Goal: Information Seeking & Learning: Find specific fact

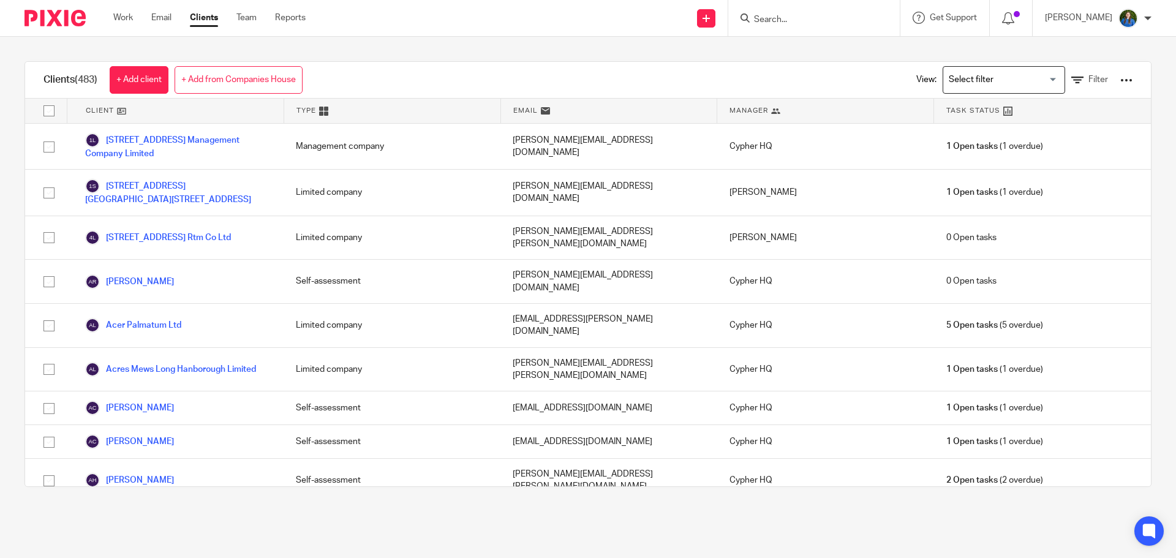
click at [819, 15] on input "Search" at bounding box center [808, 20] width 110 height 11
type input "wwap"
click at [786, 53] on link at bounding box center [854, 53] width 207 height 28
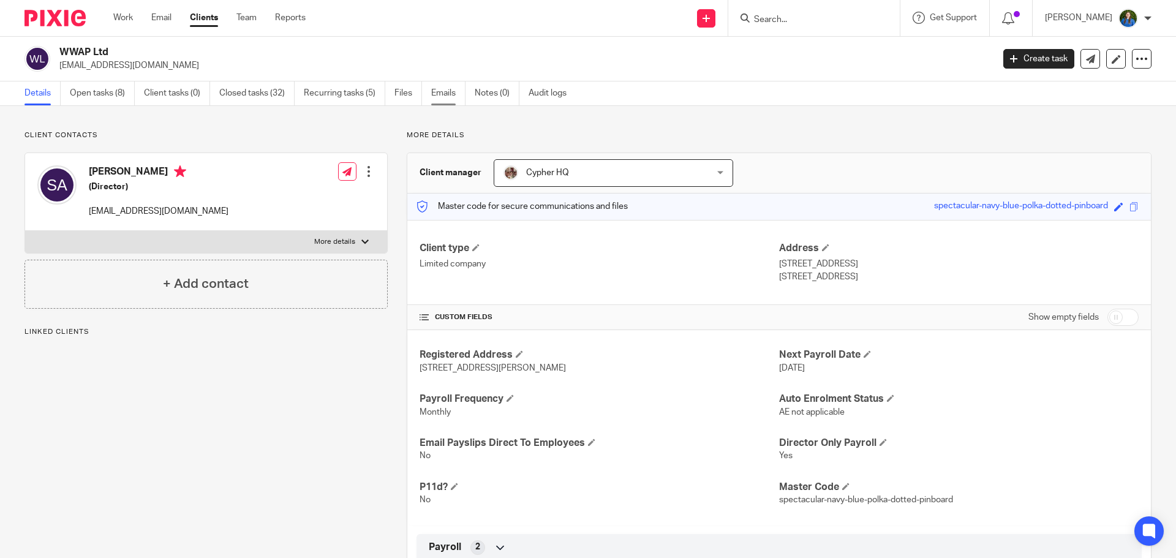
click at [448, 97] on link "Emails" at bounding box center [448, 93] width 34 height 24
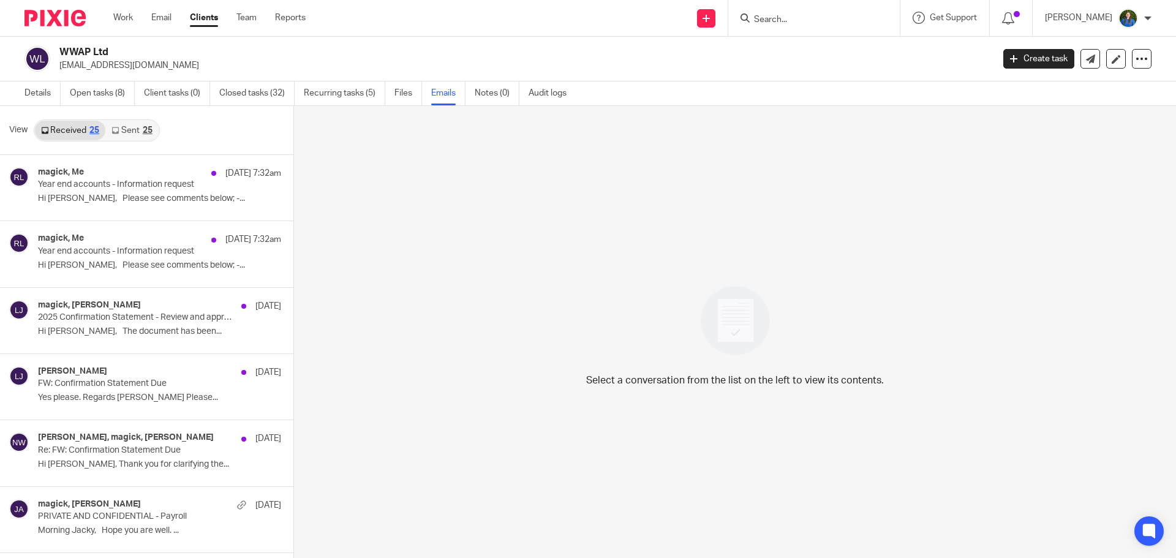
click at [132, 127] on link "Sent 25" at bounding box center [131, 131] width 53 height 20
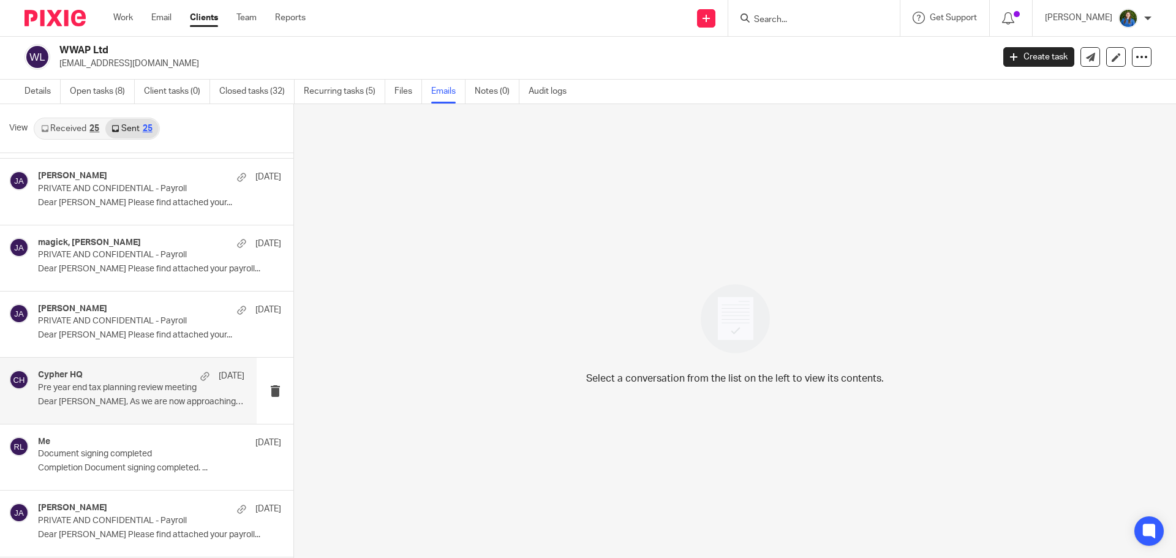
scroll to position [1255, 0]
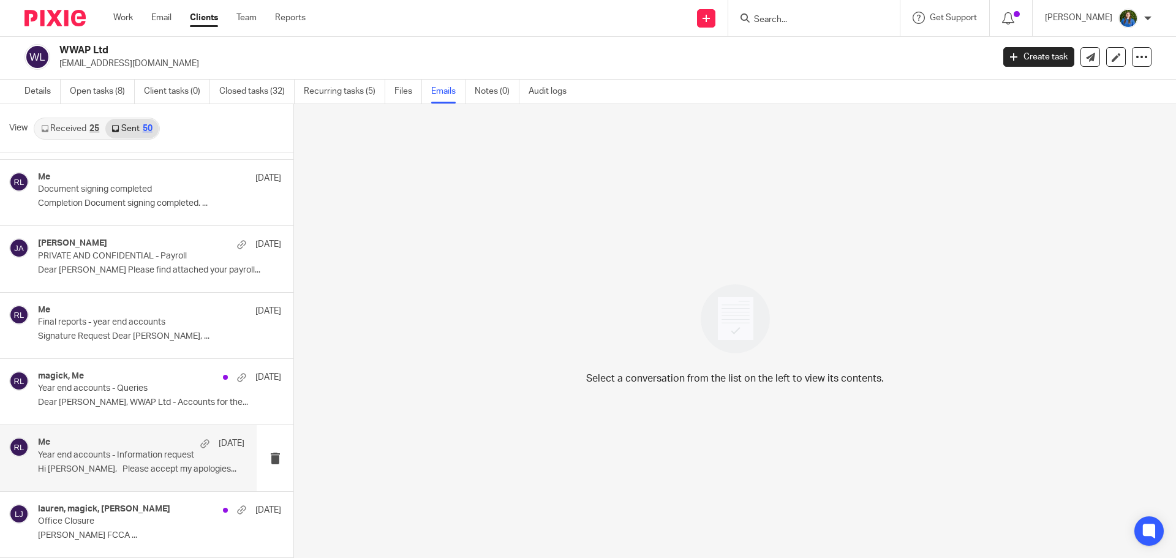
click at [124, 440] on div "Me 10 Oct" at bounding box center [141, 444] width 206 height 12
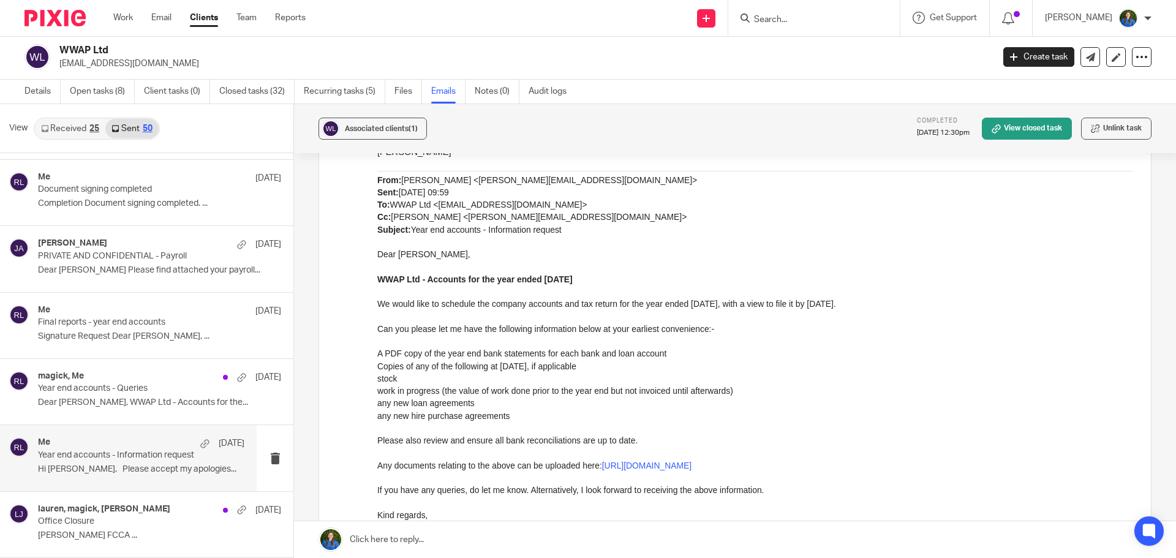
scroll to position [0, 0]
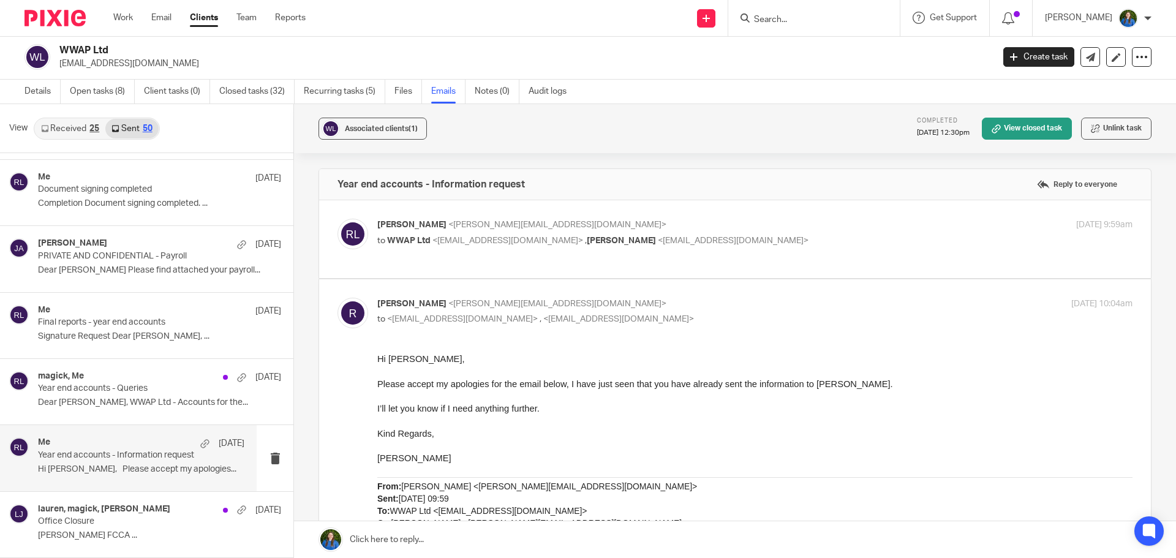
click at [496, 240] on span "<magick@witchysecrets.co.uk>" at bounding box center [508, 241] width 151 height 9
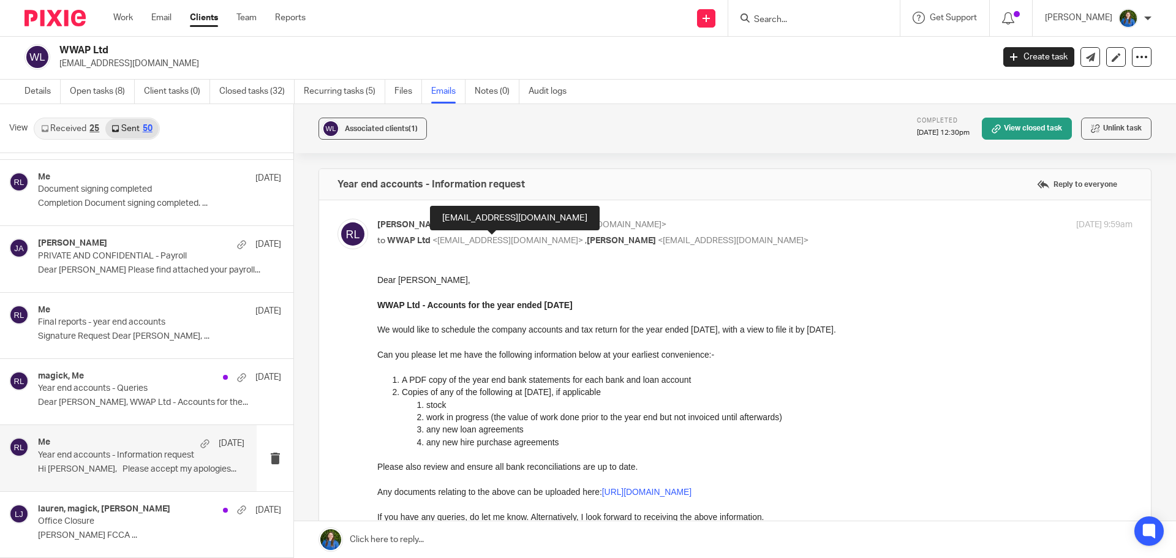
click at [496, 237] on span "<magick@witchysecrets.co.uk>" at bounding box center [508, 241] width 151 height 9
checkbox input "false"
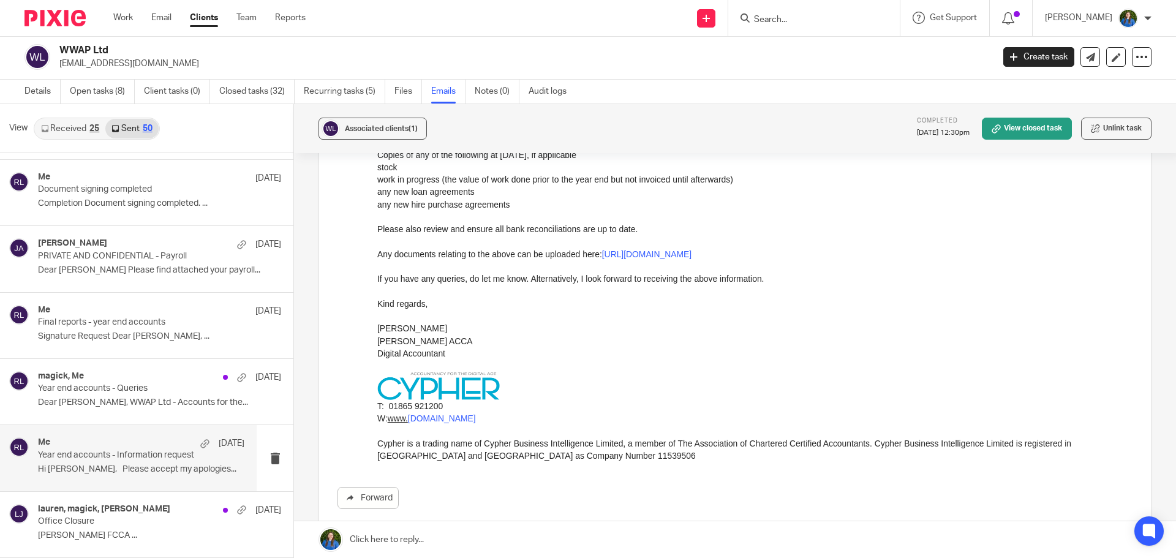
scroll to position [657, 0]
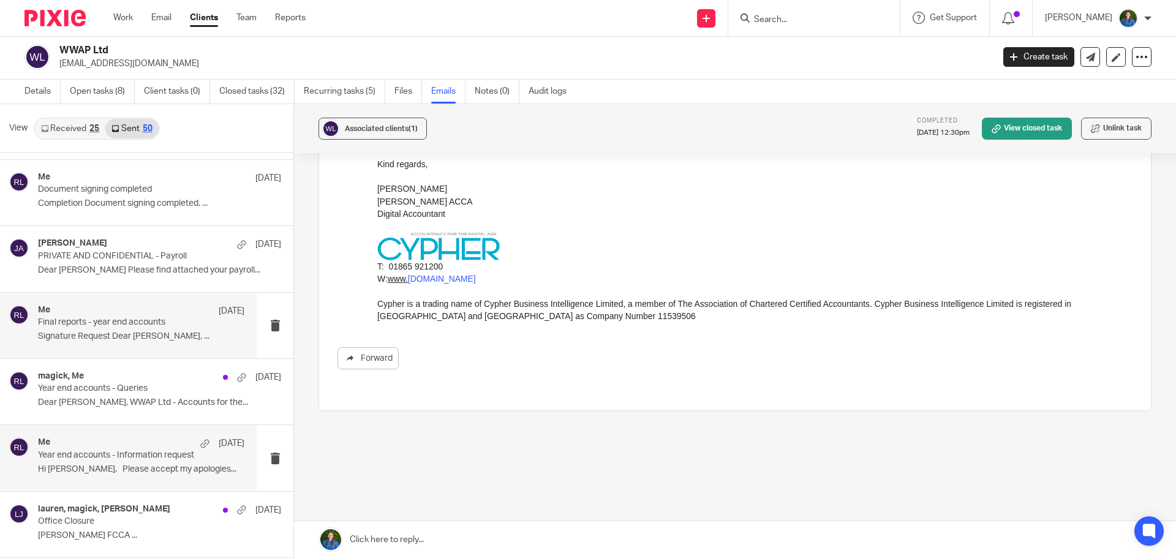
click at [66, 347] on div "Me 14 Oct Final reports - year end accounts Signature Request Dear Shaun, ..." at bounding box center [128, 326] width 257 height 66
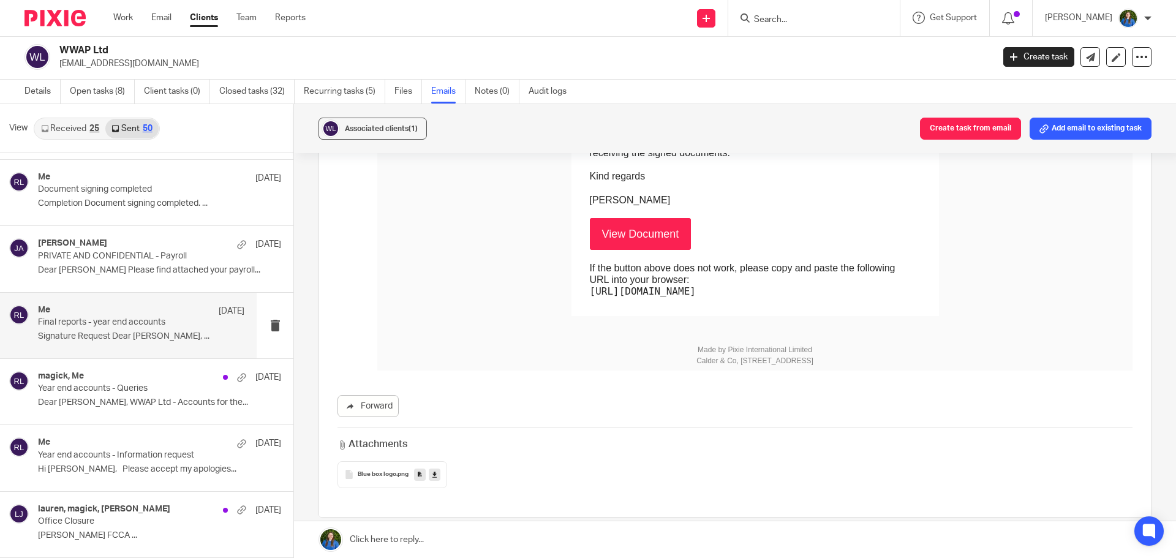
scroll to position [490, 0]
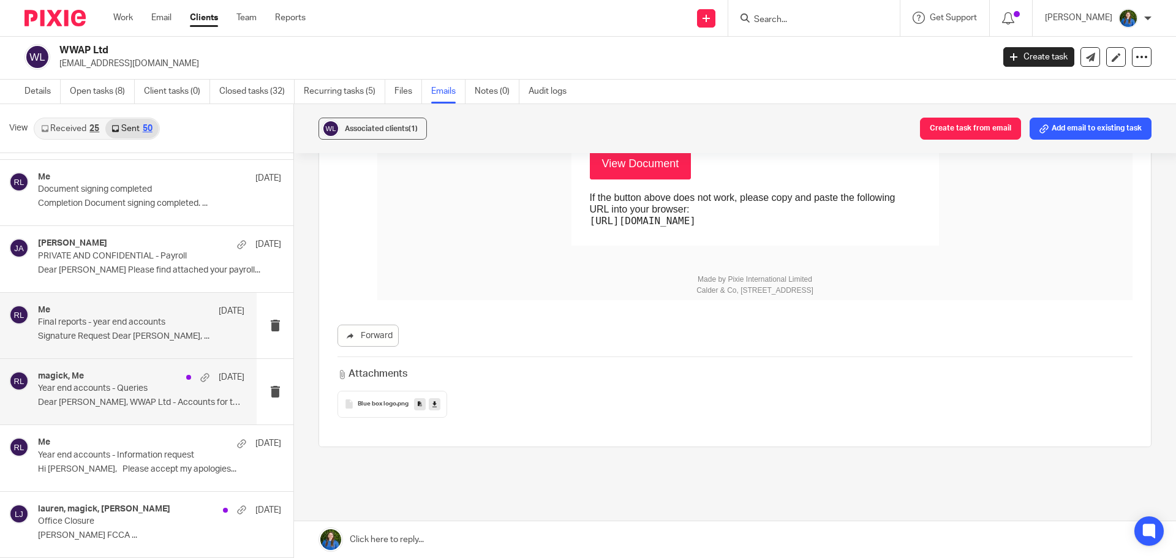
click at [64, 400] on p "Dear Shaun, WWAP Ltd - Accounts for the..." at bounding box center [141, 403] width 206 height 10
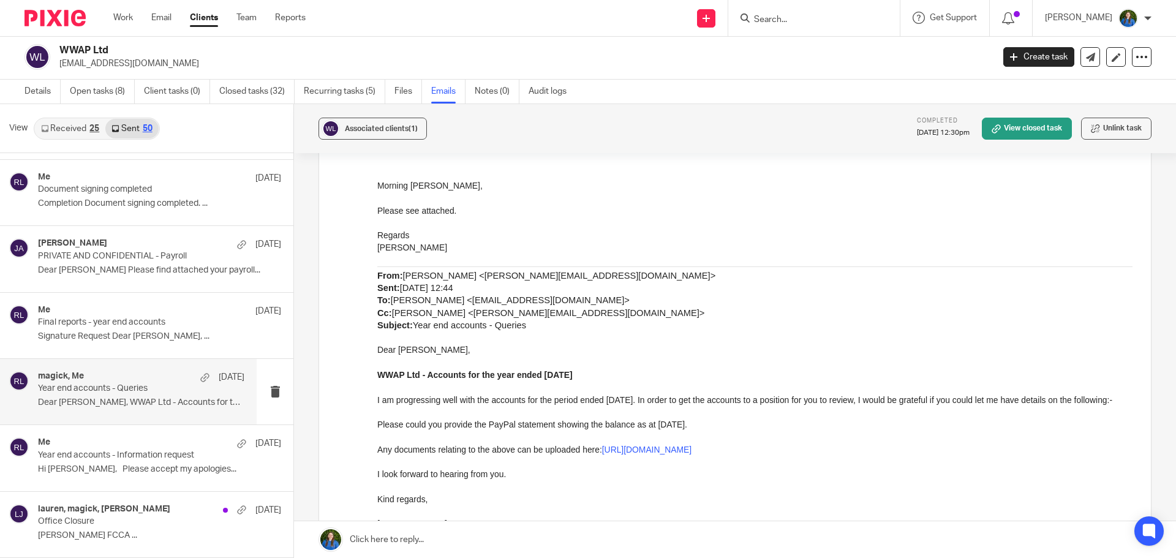
scroll to position [184, 0]
drag, startPoint x: 724, startPoint y: 434, endPoint x: 374, endPoint y: 442, distance: 350.0
click at [377, 442] on html "Morning Rosie, Please see attached. Regards Shaun From: Rosie Lindsey <rosie@cy…" at bounding box center [755, 425] width 756 height 493
drag, startPoint x: 386, startPoint y: 439, endPoint x: 829, endPoint y: 225, distance: 491.9
click at [835, 223] on p at bounding box center [755, 222] width 756 height 12
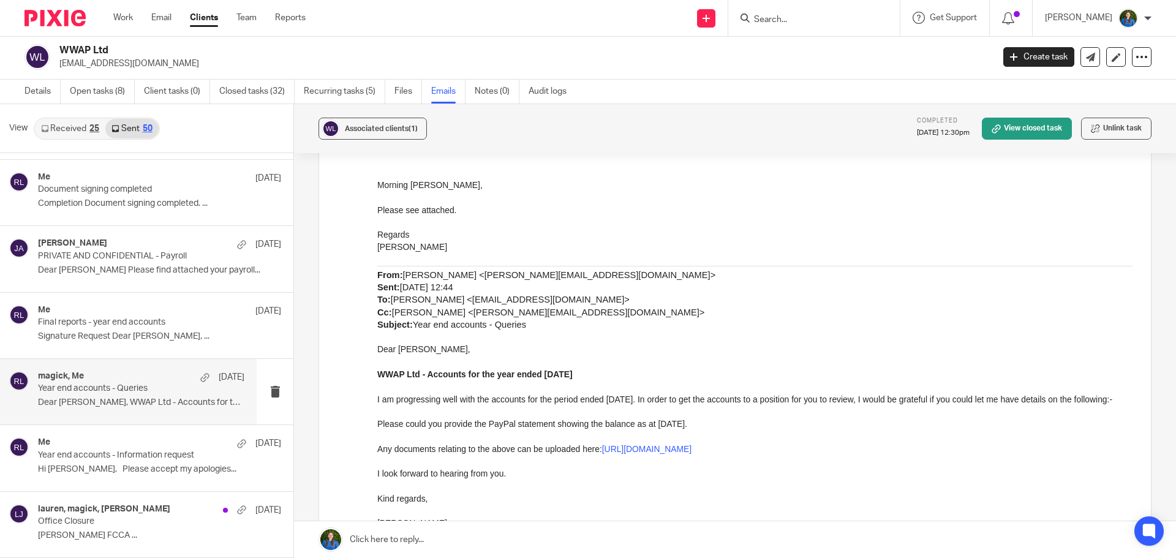
drag, startPoint x: 751, startPoint y: 542, endPoint x: 586, endPoint y: 381, distance: 230.5
drag, startPoint x: 751, startPoint y: 544, endPoint x: 498, endPoint y: 377, distance: 303.2
drag, startPoint x: 535, startPoint y: 374, endPoint x: 456, endPoint y: 374, distance: 79.0
click at [456, 374] on span "WWAP Ltd - Accounts for the year ended 31 Jan 2024" at bounding box center [474, 374] width 195 height 10
drag, startPoint x: 713, startPoint y: 437, endPoint x: 375, endPoint y: 394, distance: 341.0
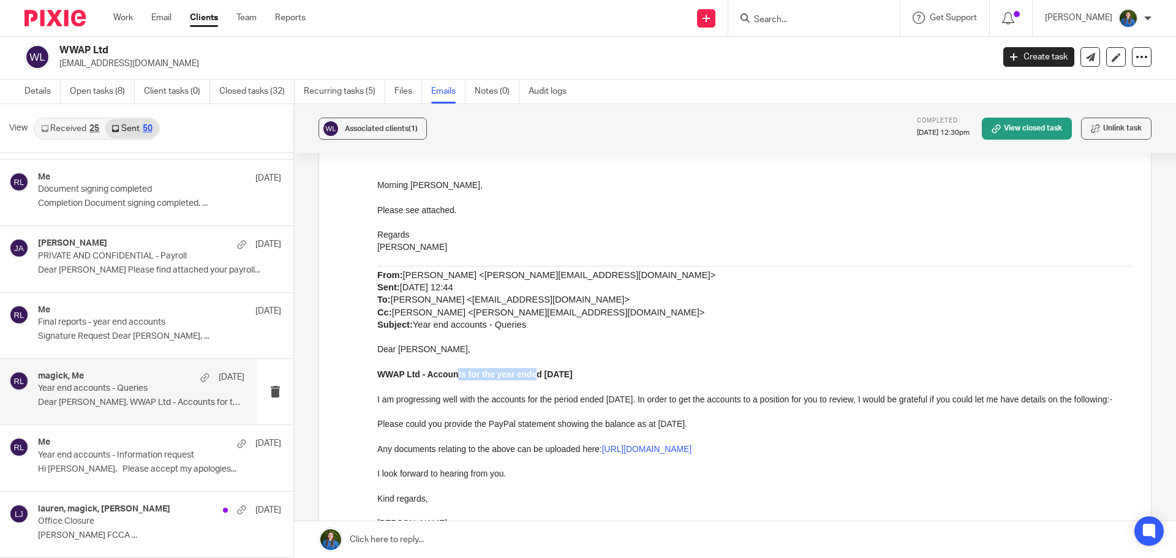
click at [377, 394] on html "Morning Rosie, Please see attached. Regards Shaun From: Rosie Lindsey <rosie@cy…" at bounding box center [755, 425] width 756 height 493
copy div "I am progressing well with the accounts for the period ended 31 Jan 2024. In or…"
drag, startPoint x: 590, startPoint y: 374, endPoint x: 389, endPoint y: 362, distance: 201.3
click at [389, 362] on div "Morning Rosie, Please see attached. Regards Shaun From: Rosie Lindsey <rosie@cy…" at bounding box center [755, 419] width 756 height 480
copy div "WWAP Ltd - Accounts for the year ended 31 Jan 2024"
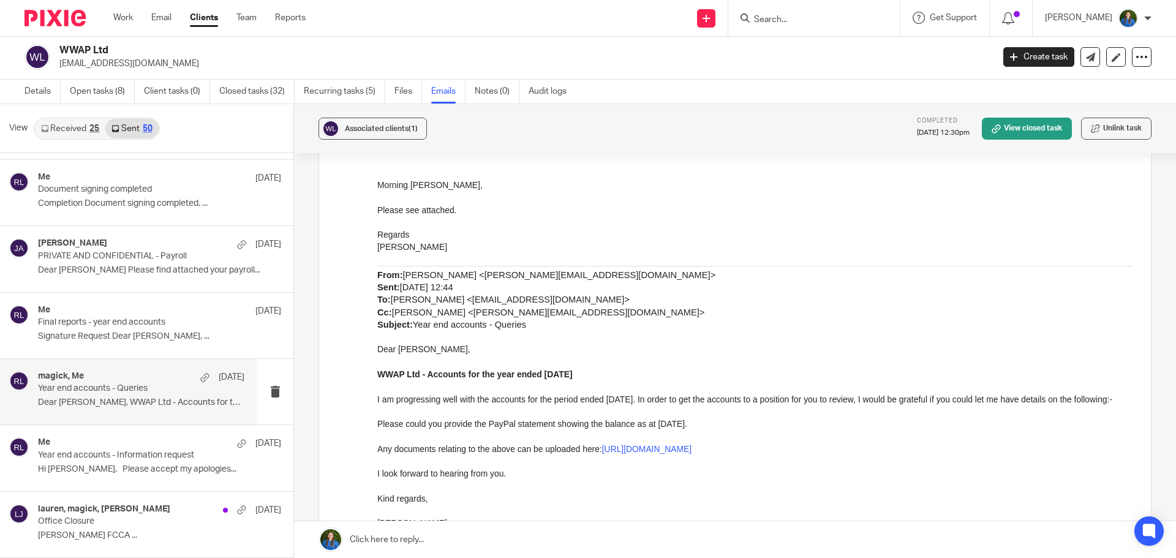
click at [702, 406] on p "I am progressing well with the accounts for the period ended 31 Jan 2024. In or…" at bounding box center [755, 399] width 756 height 12
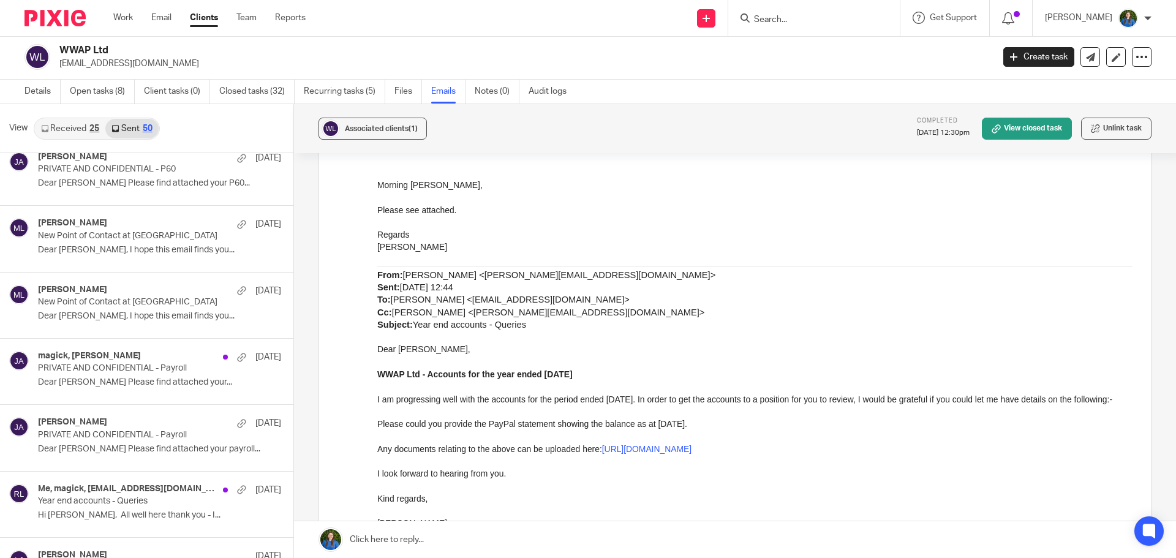
scroll to position [520, 0]
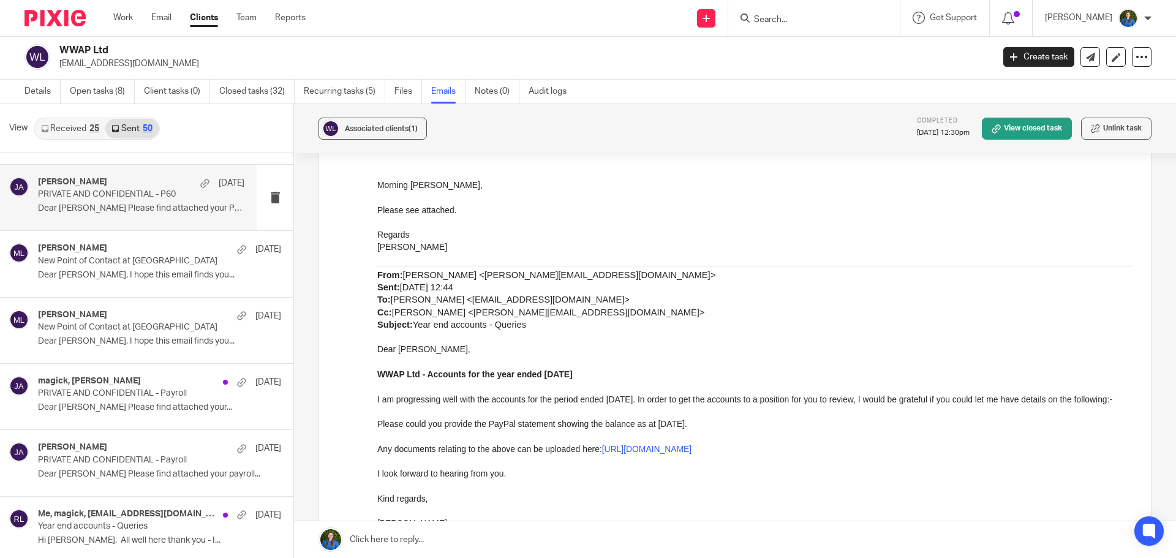
click at [100, 201] on div "Jacky Anderson 14 Apr PRIVATE AND CONFIDENTIAL - P60 Dear Shaun Please find att…" at bounding box center [141, 197] width 206 height 41
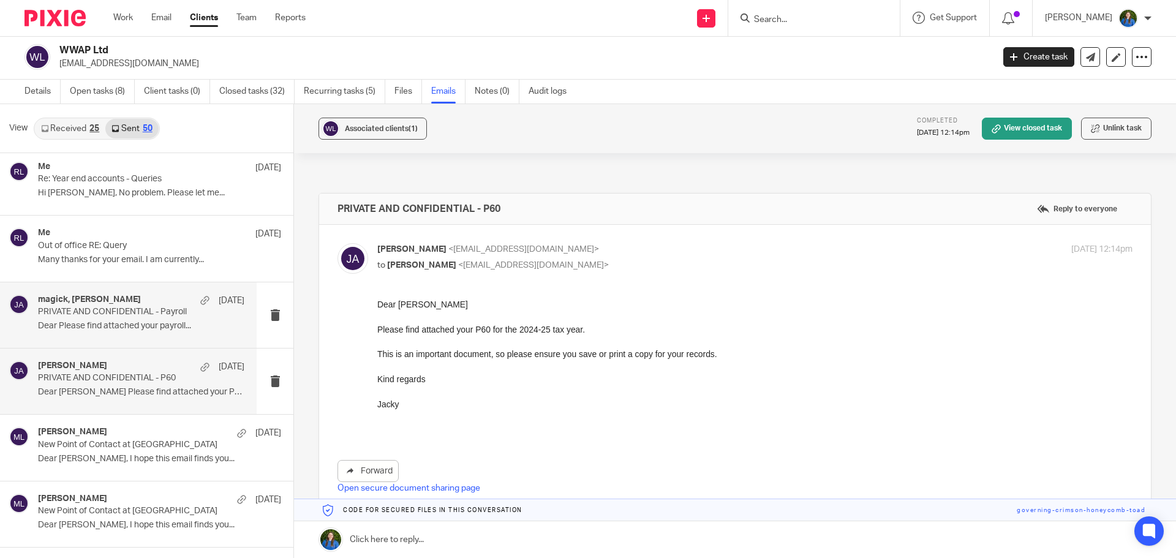
scroll to position [0, 0]
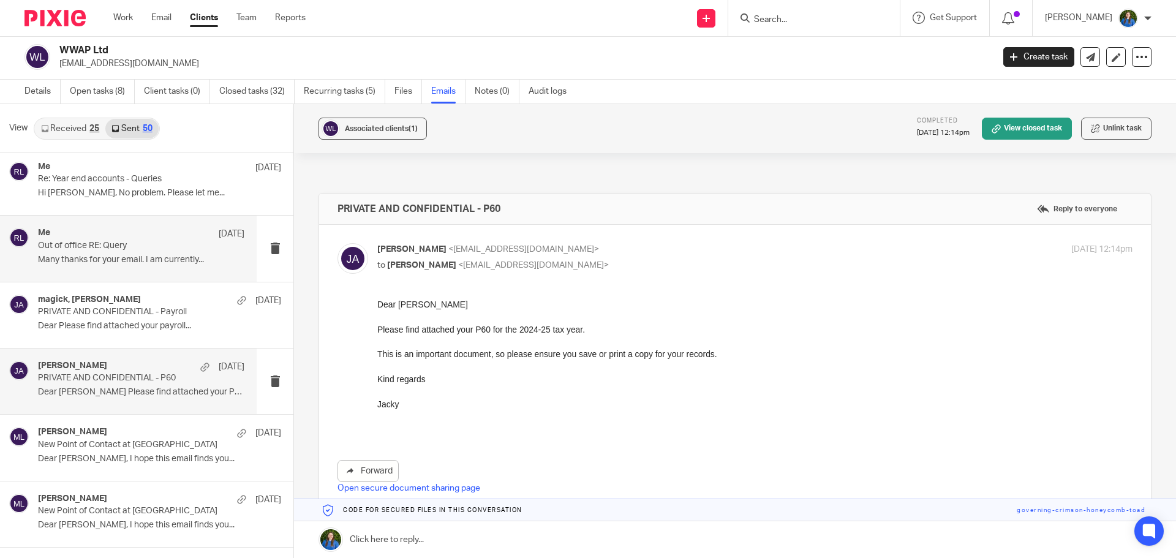
click at [96, 248] on p "Out of office RE: Query" at bounding box center [120, 246] width 165 height 10
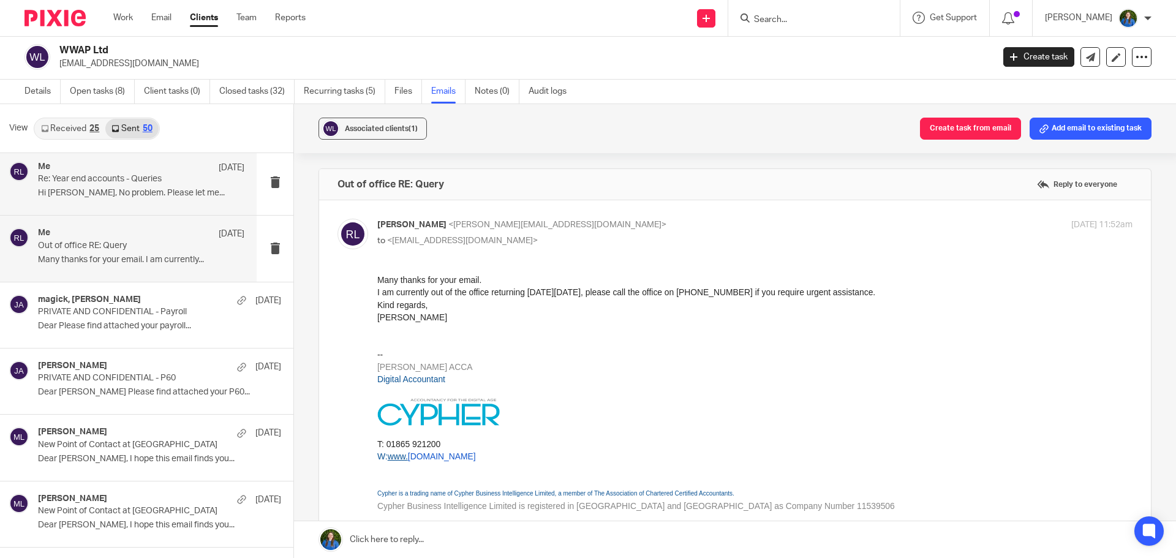
click at [93, 191] on p "Hi Shaun, No problem. Please let me..." at bounding box center [141, 193] width 206 height 10
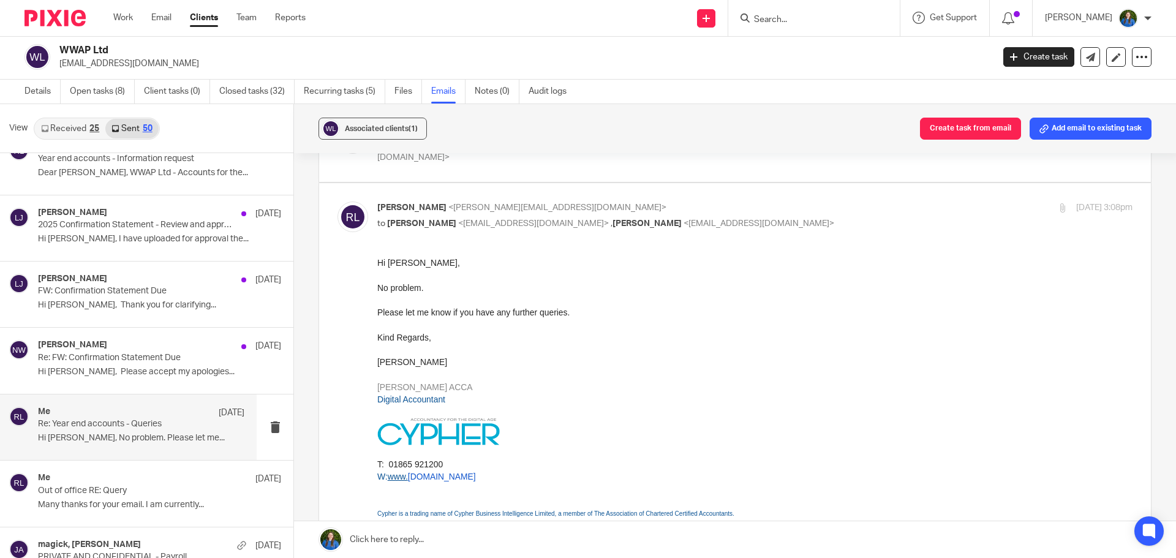
scroll to position [245, 0]
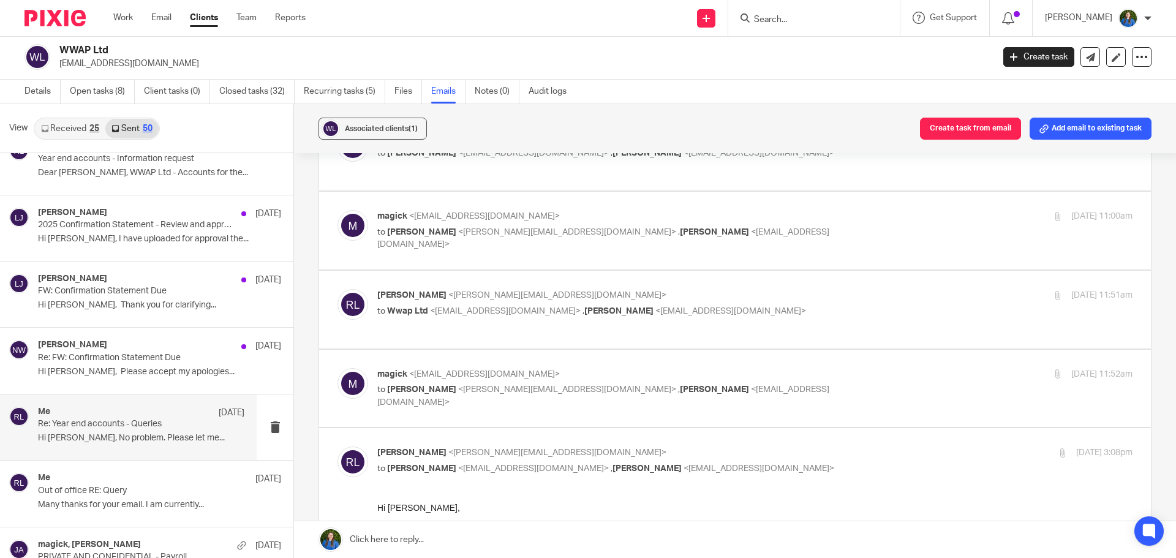
click at [488, 379] on p "magick <magick@witchysecrets.co.uk>" at bounding box center [629, 374] width 504 height 13
checkbox input "true"
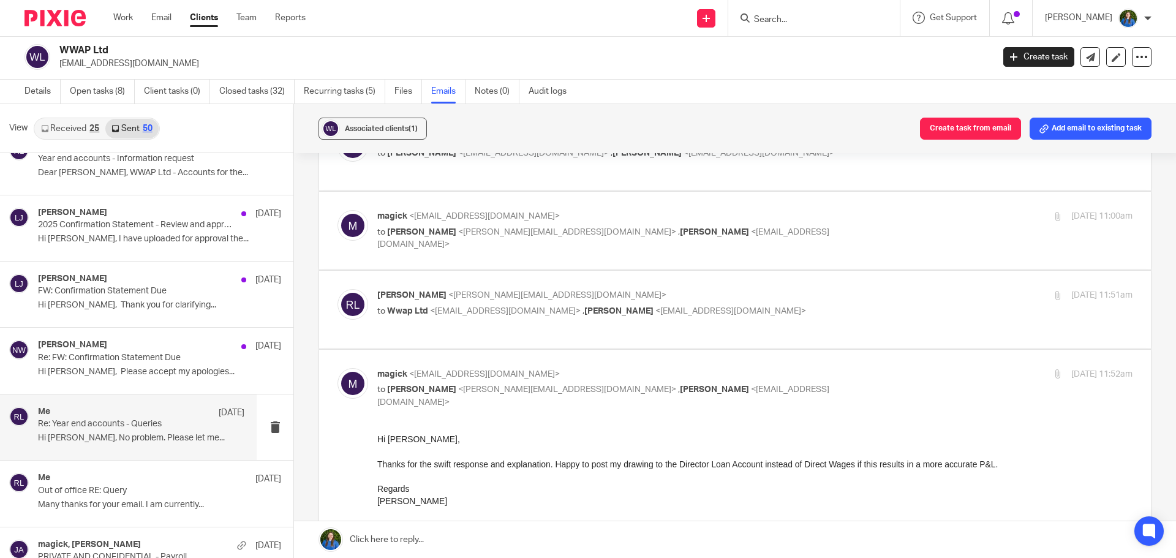
scroll to position [0, 0]
click at [500, 307] on span "<magick@witchysecrets.co.uk>" at bounding box center [505, 311] width 151 height 9
checkbox input "true"
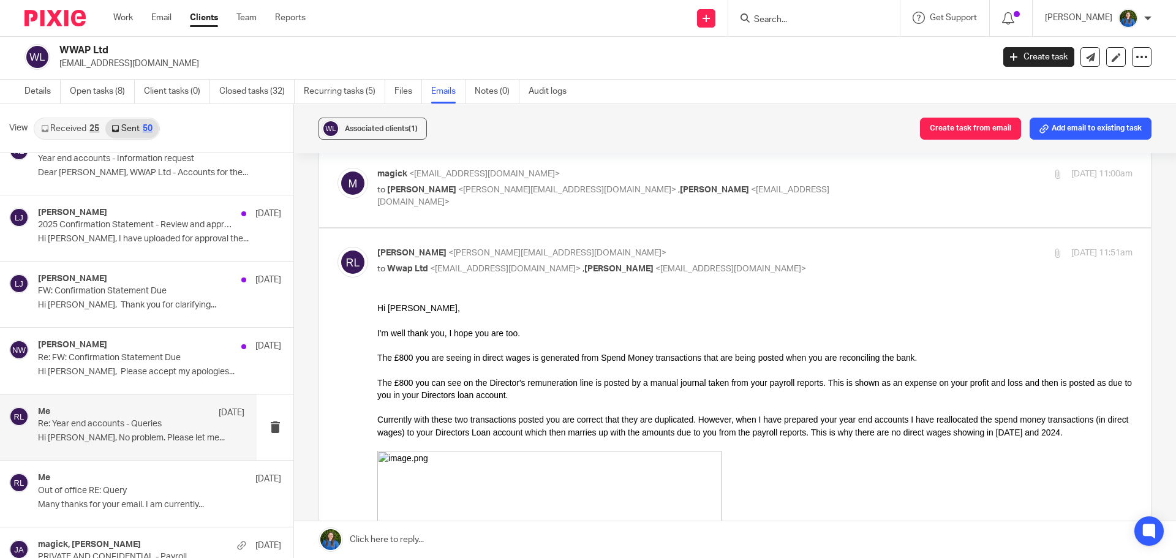
scroll to position [184, 0]
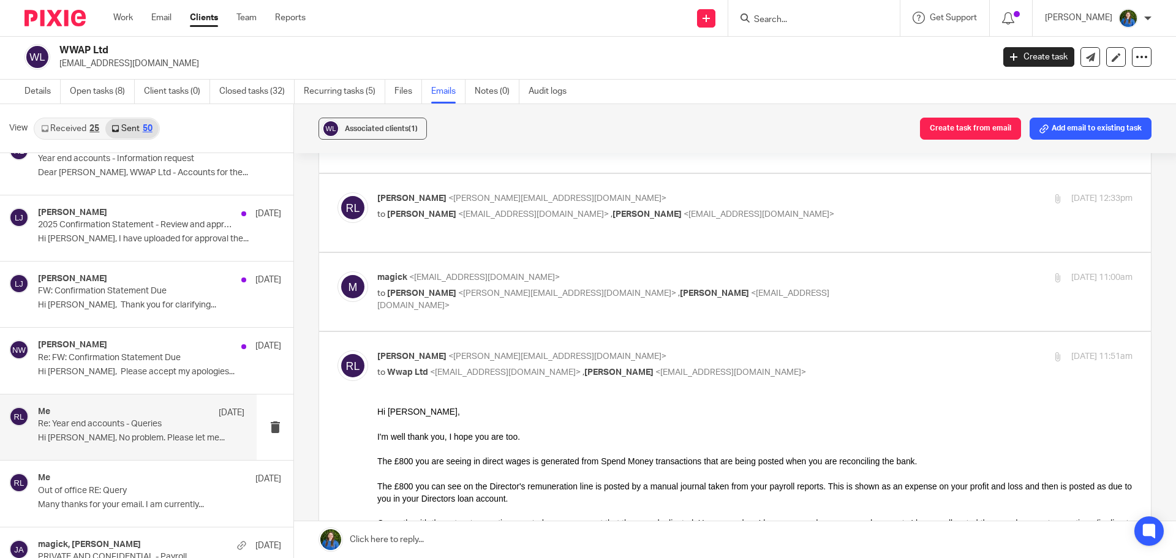
click at [501, 300] on div "magick <magick@witchysecrets.co.uk> to Rosie Lindsey <rosie@cypherhq.co.uk> , L…" at bounding box center [755, 291] width 756 height 41
checkbox input "true"
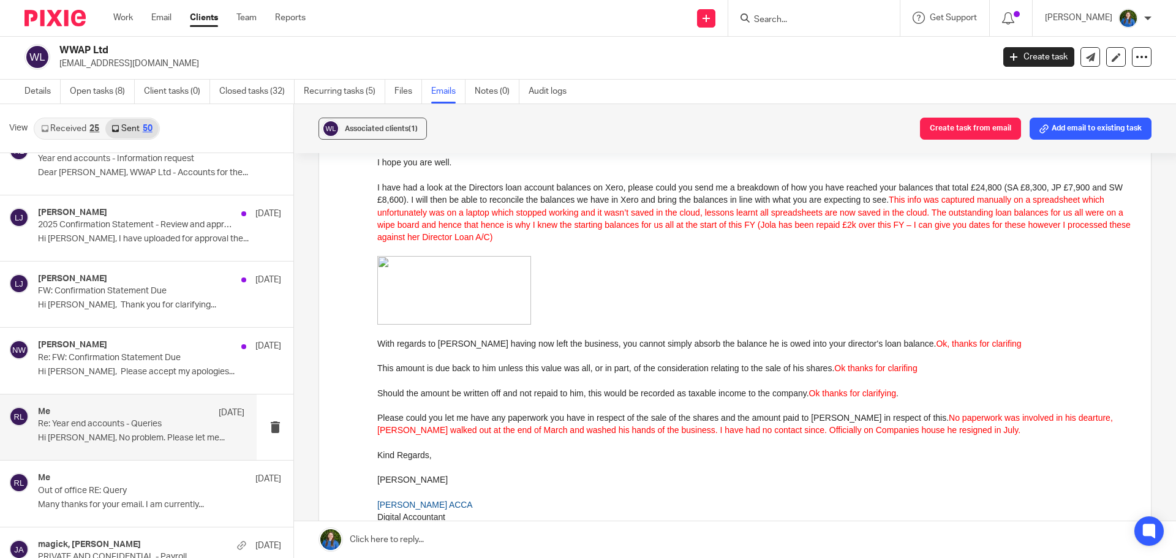
scroll to position [2022, 0]
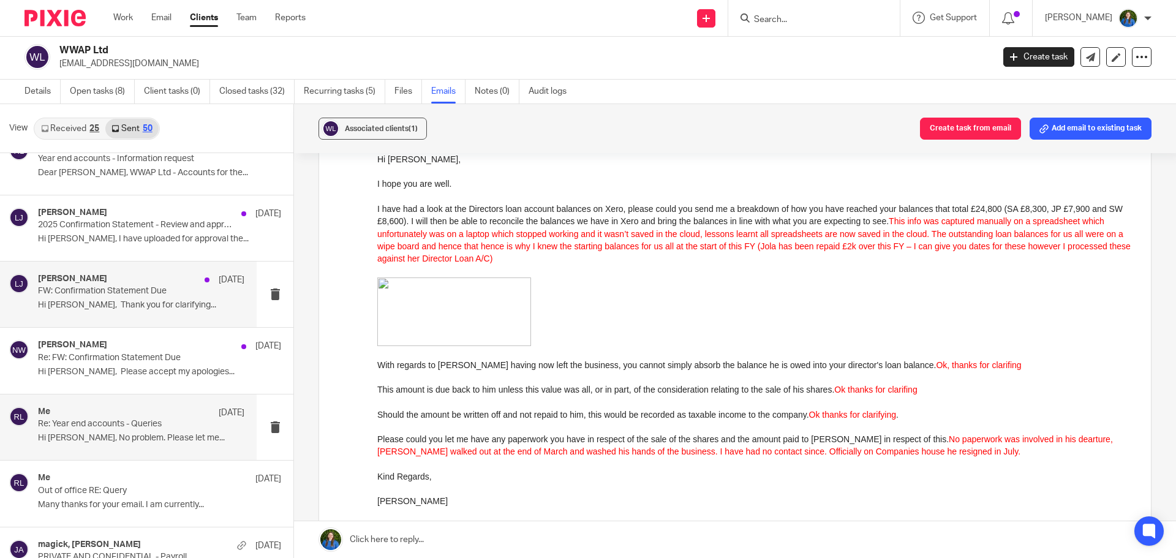
click at [107, 276] on div "Lauren Johnson 14 Jul" at bounding box center [141, 280] width 206 height 12
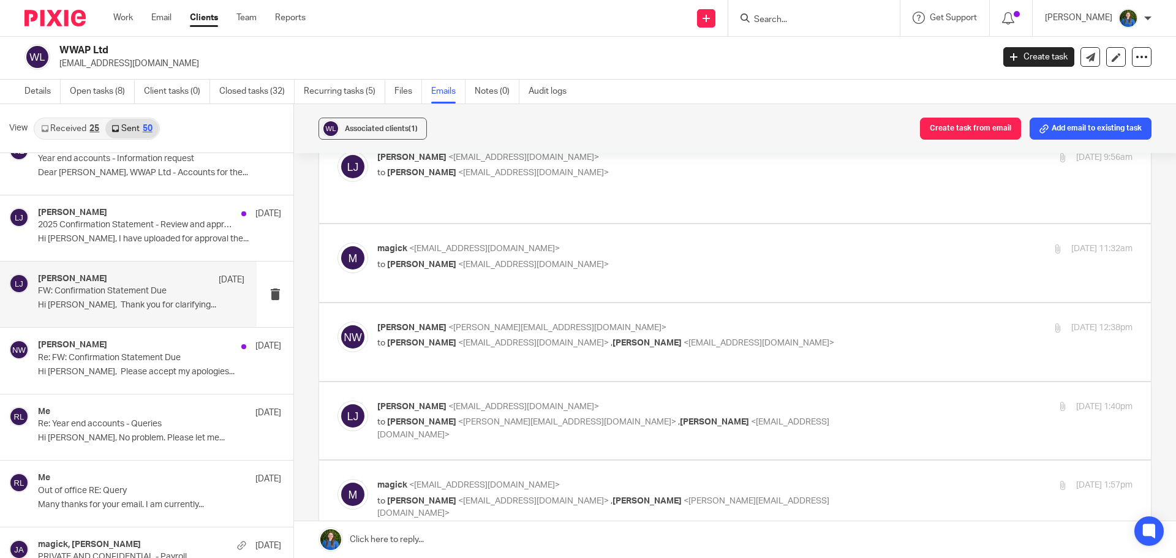
scroll to position [0, 0]
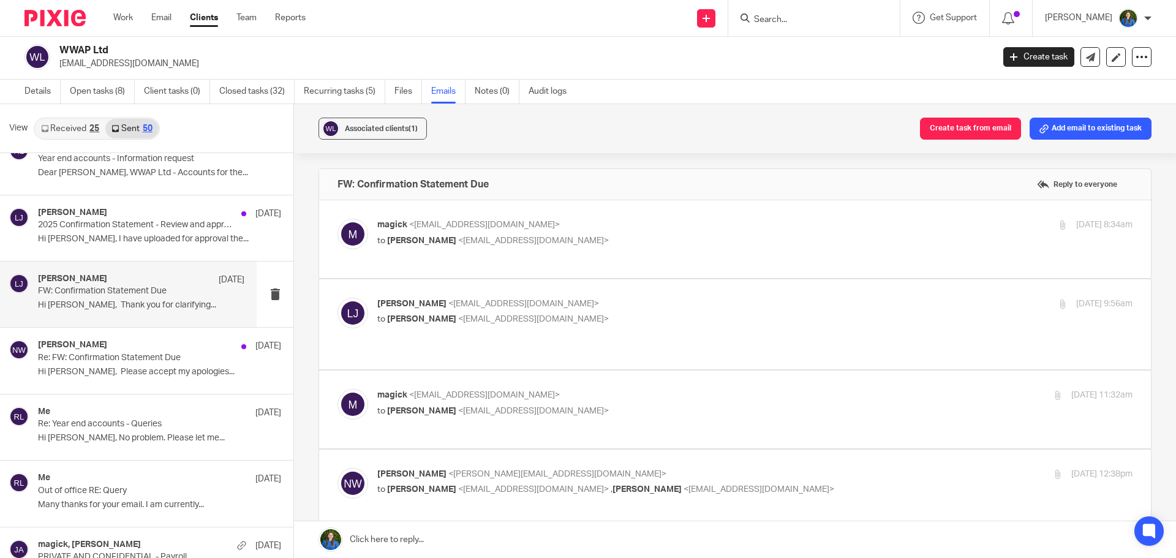
click at [523, 246] on p "to Lauren Johnson <lauren@cypherhq.co.uk>" at bounding box center [629, 241] width 504 height 13
checkbox input "true"
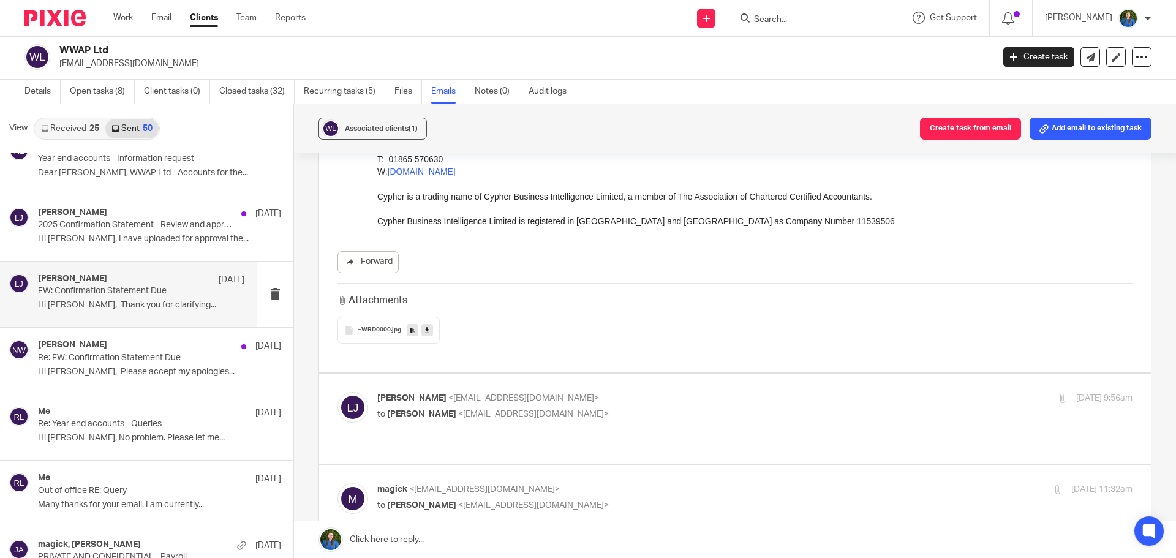
scroll to position [797, 0]
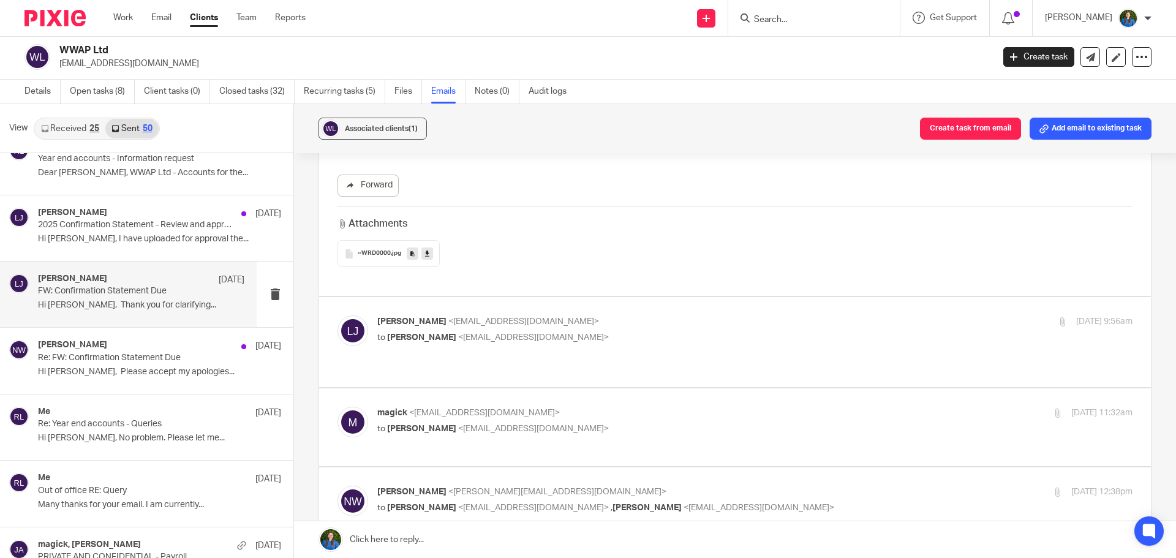
click at [558, 332] on p "to Shaun Anders <magick@witchysecrets.co.uk>" at bounding box center [629, 338] width 504 height 13
checkbox input "true"
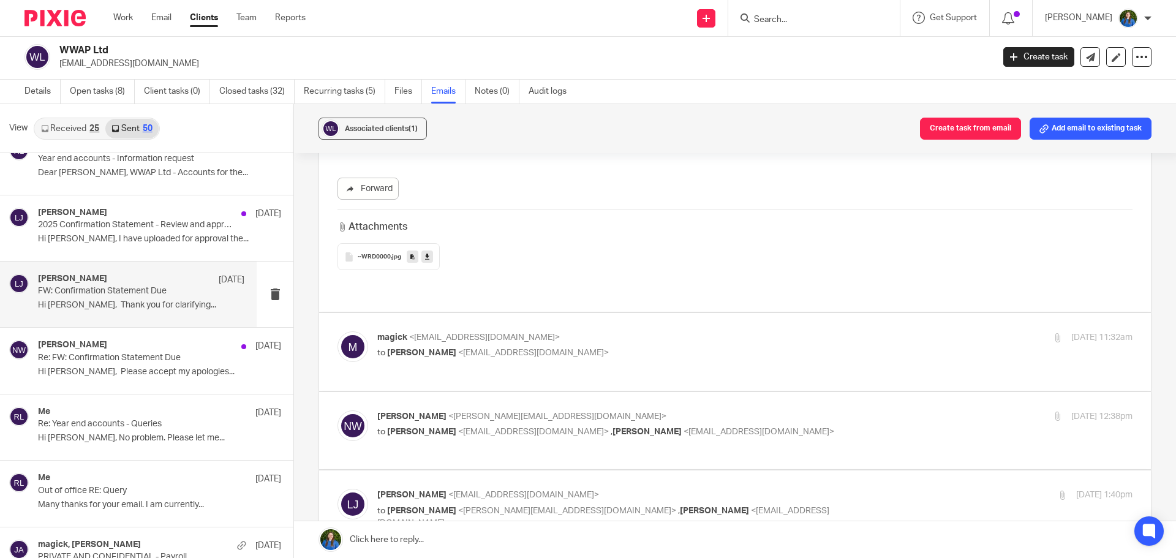
scroll to position [1348, 0]
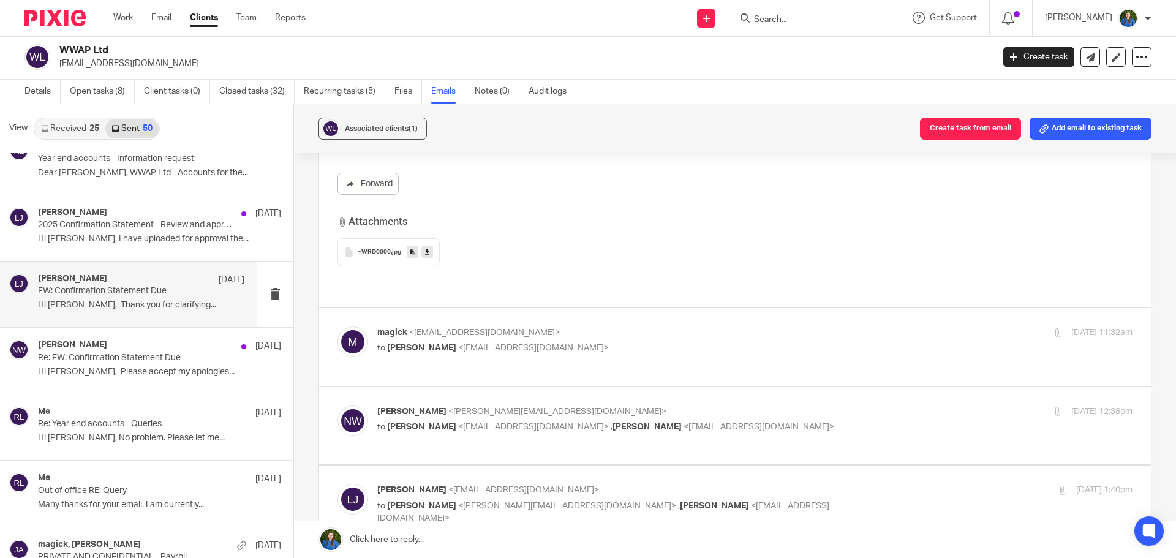
click at [534, 308] on label at bounding box center [735, 347] width 832 height 78
click at [338, 326] on input "checkbox" at bounding box center [337, 326] width 1 height 1
checkbox input "true"
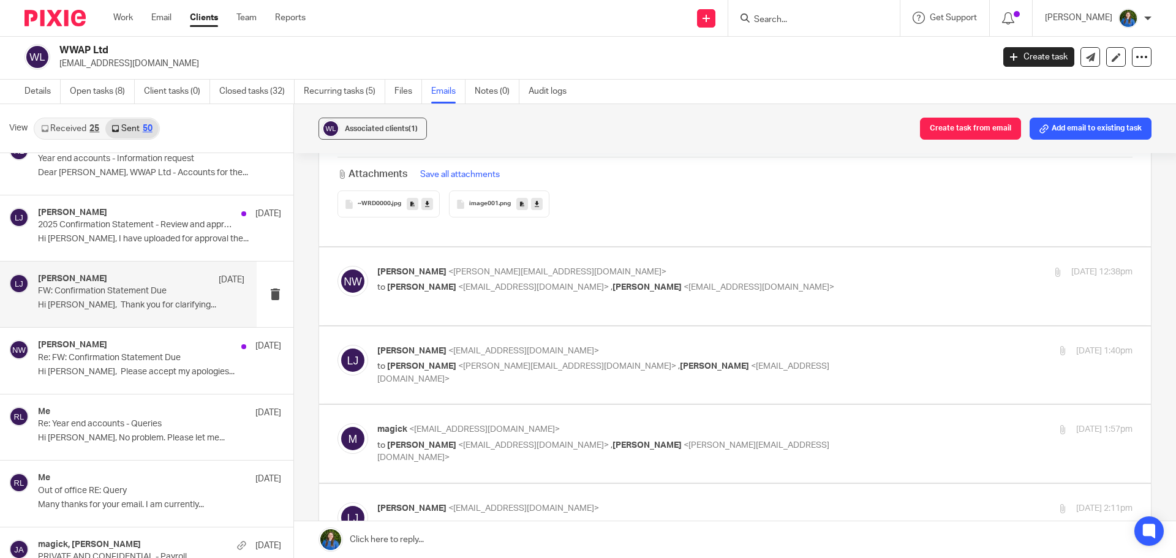
scroll to position [3125, 0]
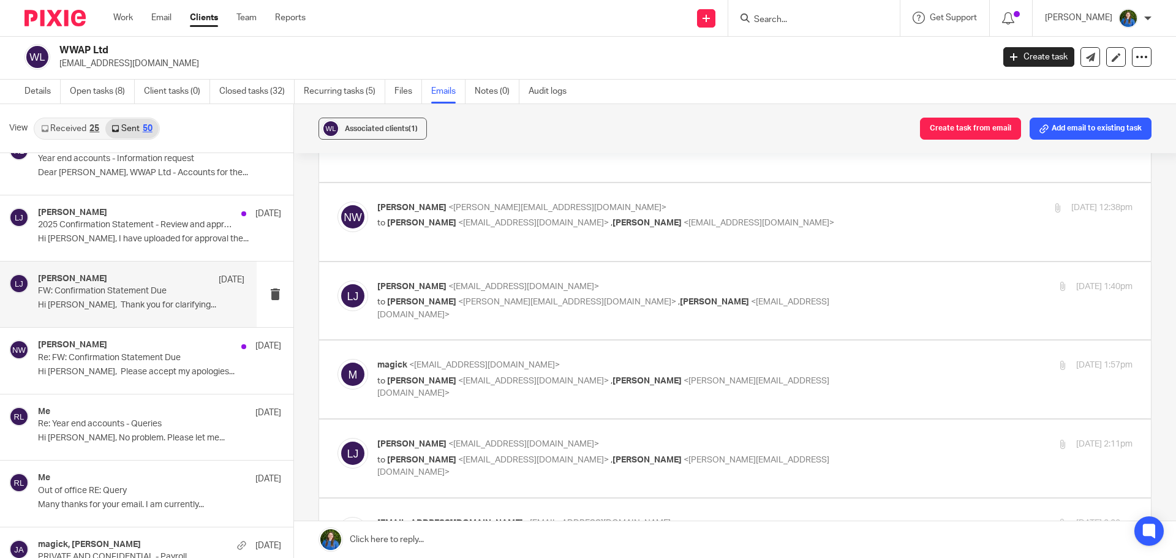
click at [684, 219] on span "<lauren@cypherhq.co.uk>" at bounding box center [759, 223] width 151 height 9
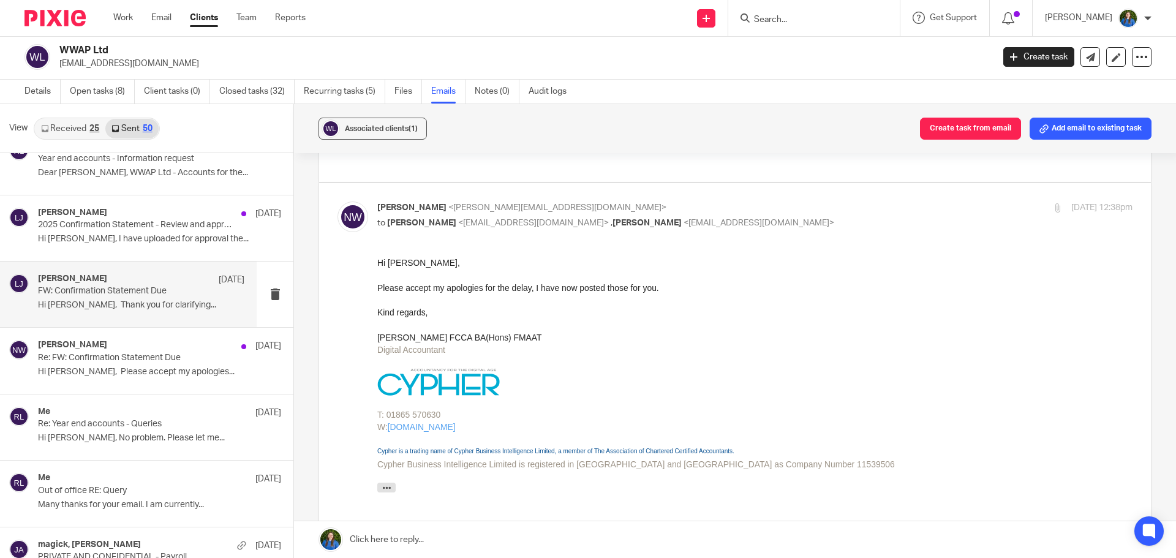
scroll to position [0, 0]
click at [586, 202] on p "Naomi Webb <naomi@cypherhq.co.uk>" at bounding box center [629, 208] width 504 height 13
checkbox input "false"
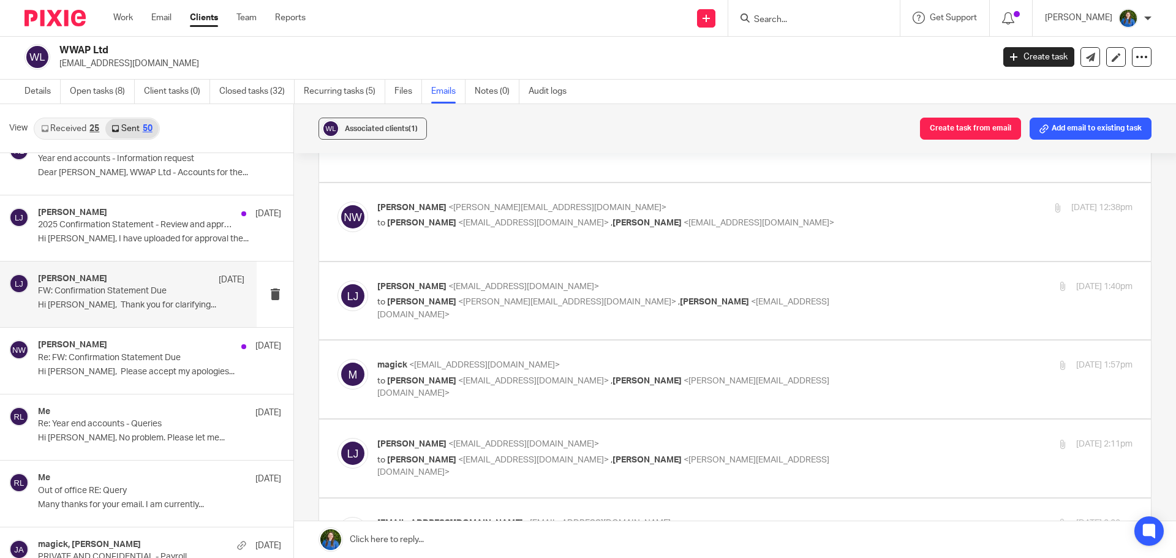
click at [582, 281] on p "Lauren Johnson <lauren@cypherhq.co.uk>" at bounding box center [629, 287] width 504 height 13
checkbox input "true"
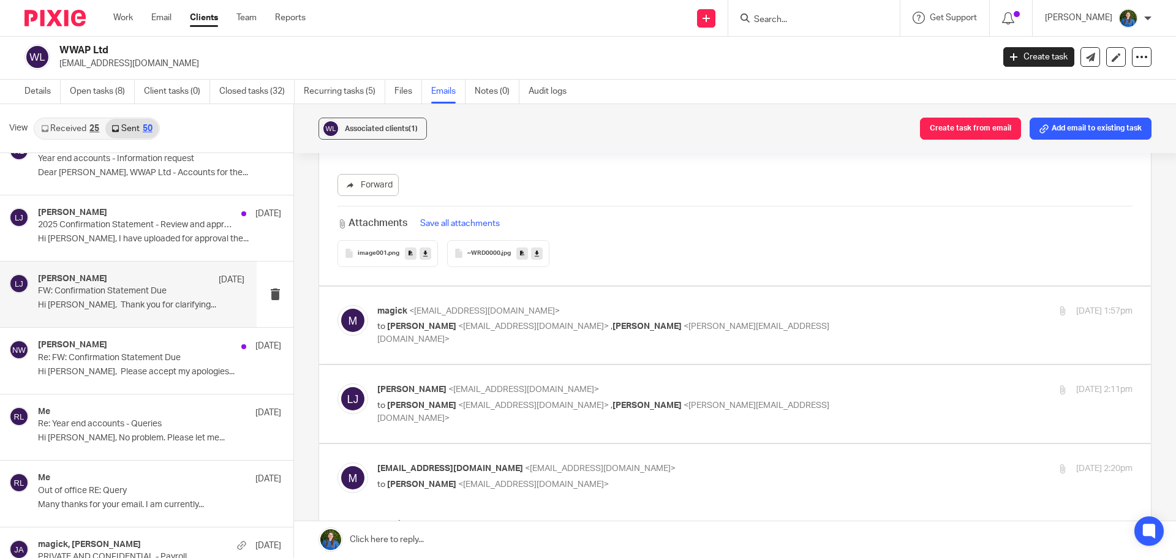
scroll to position [3738, 0]
click at [643, 320] on p "to Lauren Johnson <lauren@cypherhq.co.uk> , Naomi Webb <naomi@cypherhq.co.uk>" at bounding box center [629, 332] width 504 height 25
checkbox input "true"
